Goal: Transaction & Acquisition: Subscribe to service/newsletter

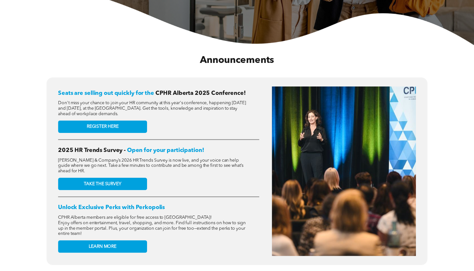
scroll to position [205, 0]
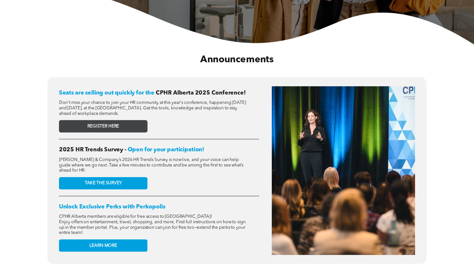
click at [141, 126] on link "REGISTER HERE" at bounding box center [103, 126] width 89 height 12
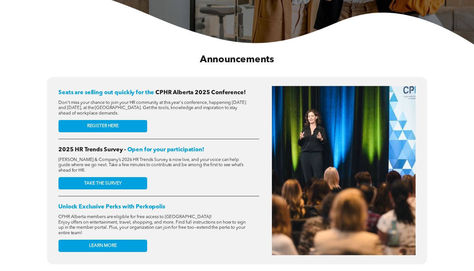
scroll to position [219, 0]
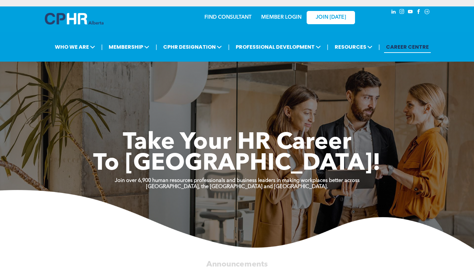
click at [289, 18] on link "MEMBER LOGIN" at bounding box center [281, 17] width 40 height 5
click at [334, 19] on span "JOIN [DATE]" at bounding box center [331, 18] width 30 height 6
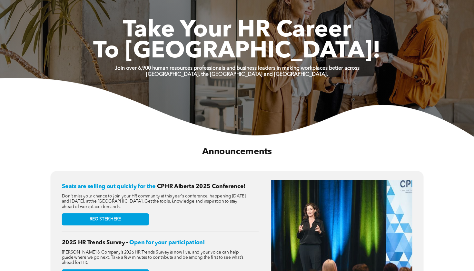
scroll to position [323, 0]
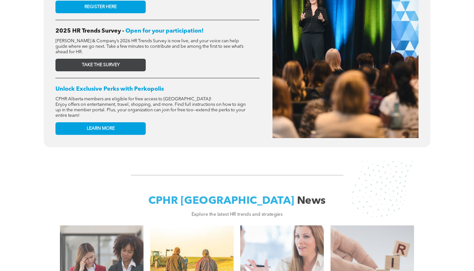
click at [125, 61] on link "TAKE THE SURVEY" at bounding box center [100, 65] width 90 height 13
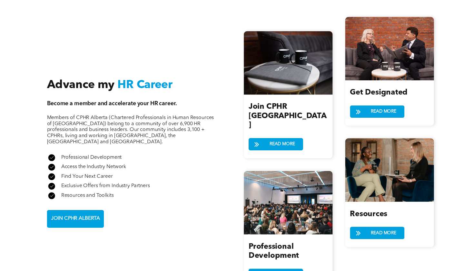
scroll to position [770, 0]
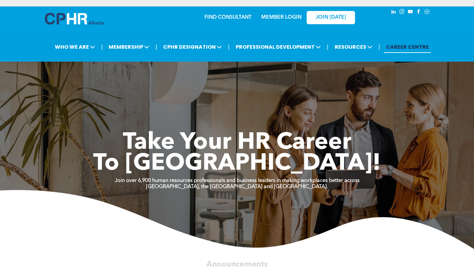
click at [397, 47] on link "CAREER CENTRE" at bounding box center [407, 47] width 47 height 12
click at [413, 49] on link "CAREER CENTRE" at bounding box center [407, 47] width 47 height 12
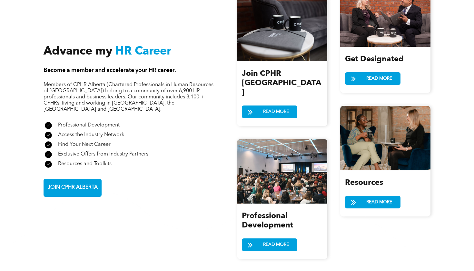
scroll to position [774, 0]
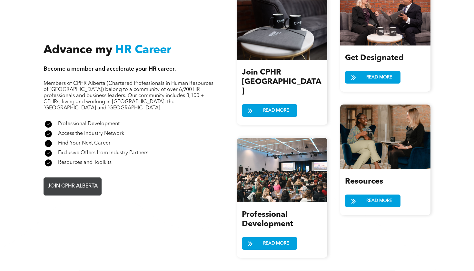
click at [87, 180] on span "JOIN CPHR ALBERTA" at bounding box center [72, 186] width 55 height 13
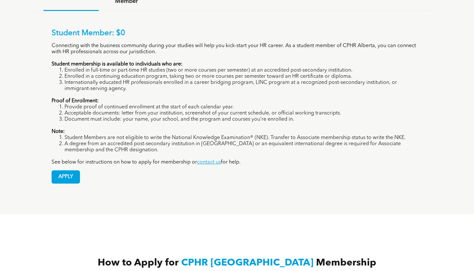
scroll to position [759, 0]
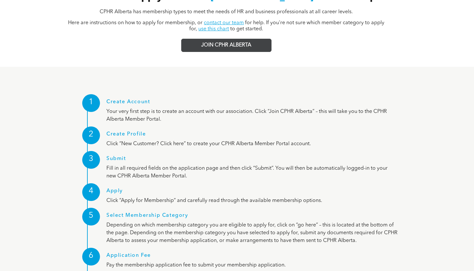
click at [226, 42] on span "JOIN CPHR ALBERTA" at bounding box center [226, 45] width 50 height 6
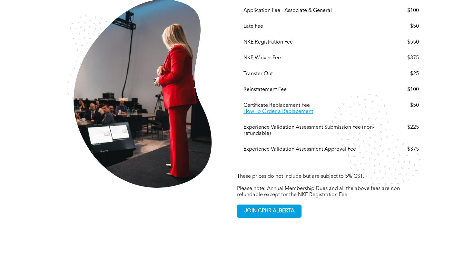
scroll to position [1208, 0]
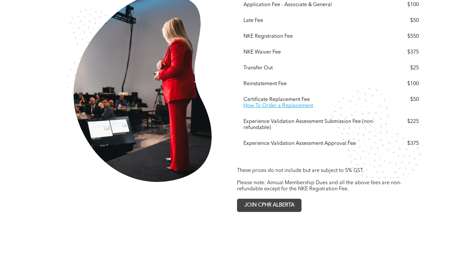
click at [262, 199] on span "JOIN CPHR ALBERTA" at bounding box center [269, 205] width 55 height 13
